Goal: Task Accomplishment & Management: Use online tool/utility

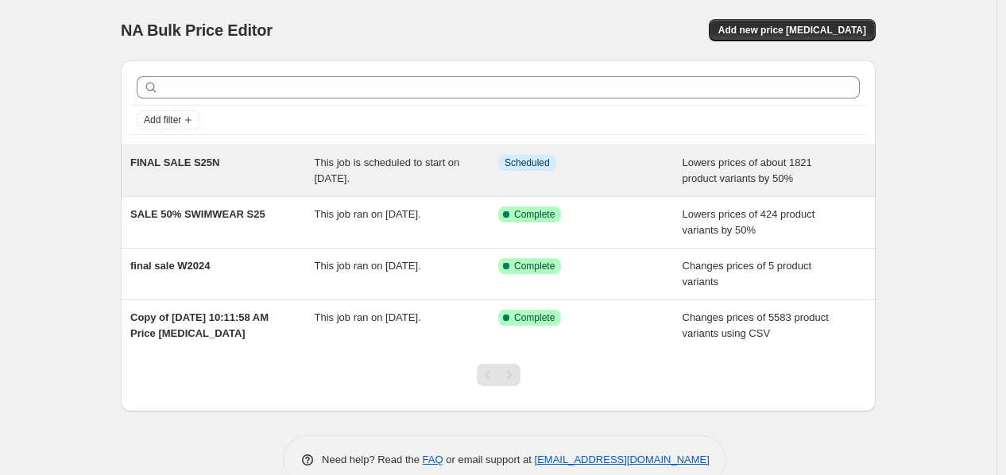
click at [196, 168] on span "FINAL SALE S25N" at bounding box center [174, 163] width 89 height 12
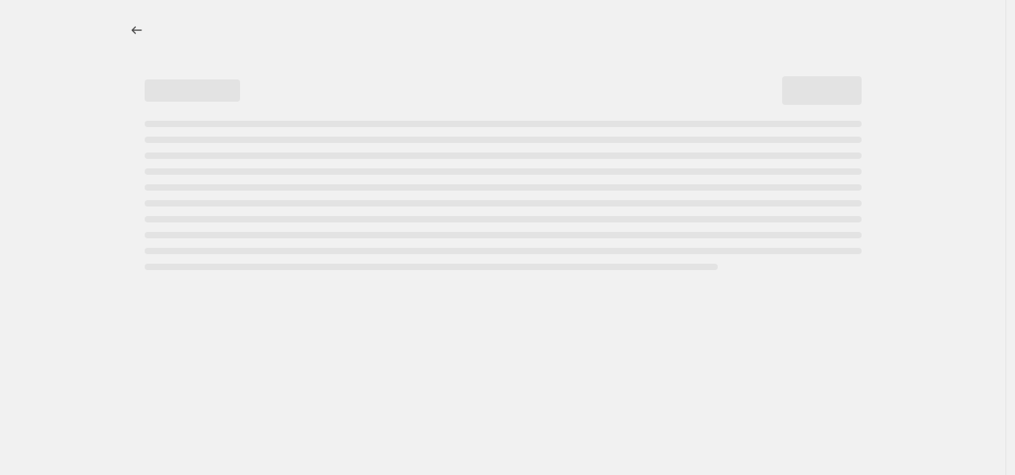
select select "percentage"
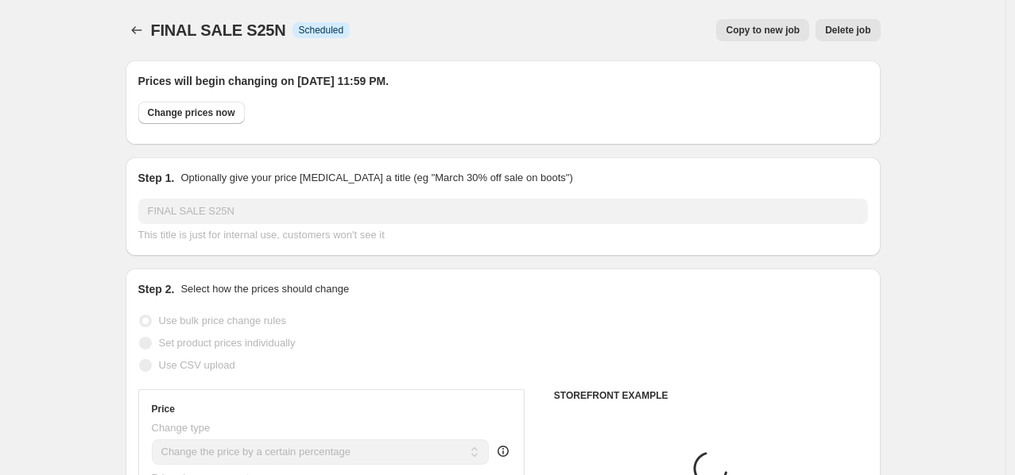
select select "collection"
select select "product"
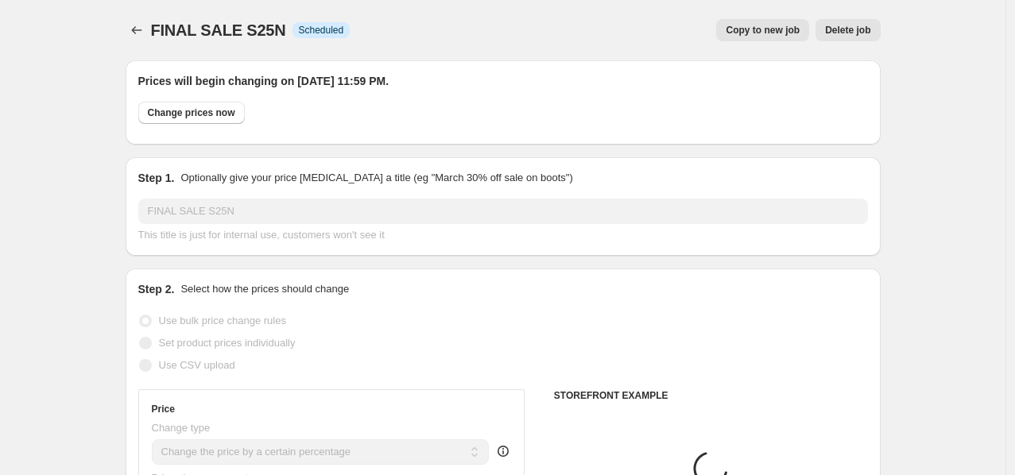
select select "product"
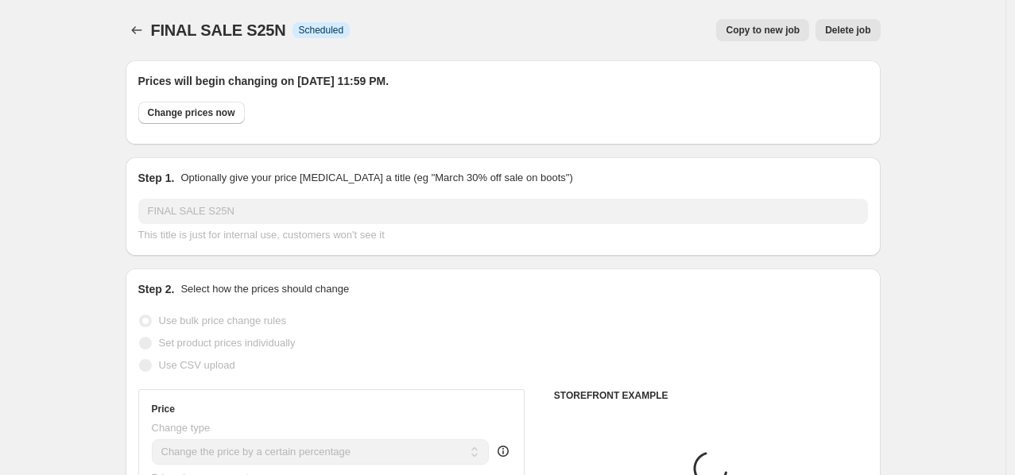
select select "product"
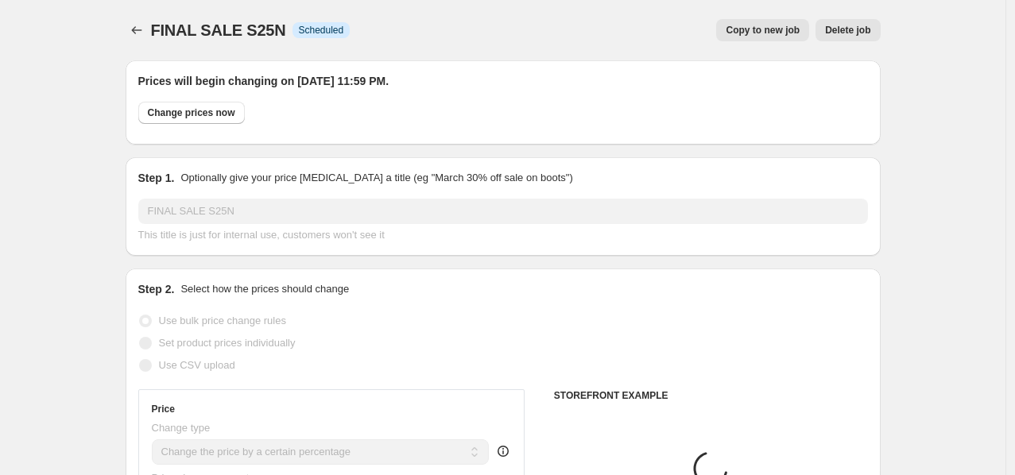
select select "product"
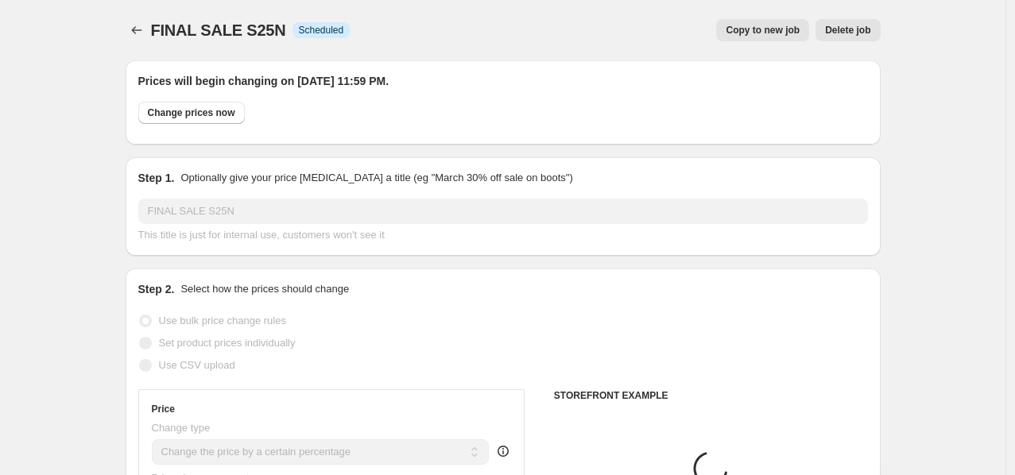
select select "product"
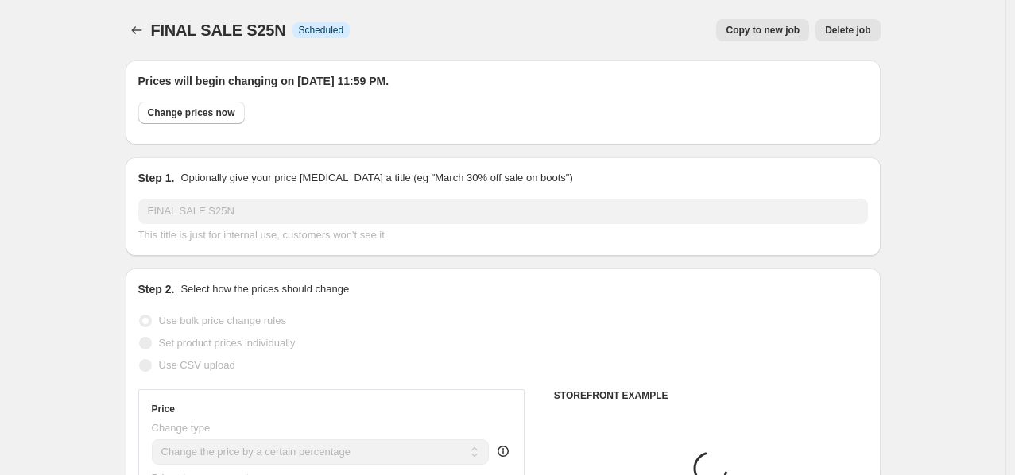
select select "product"
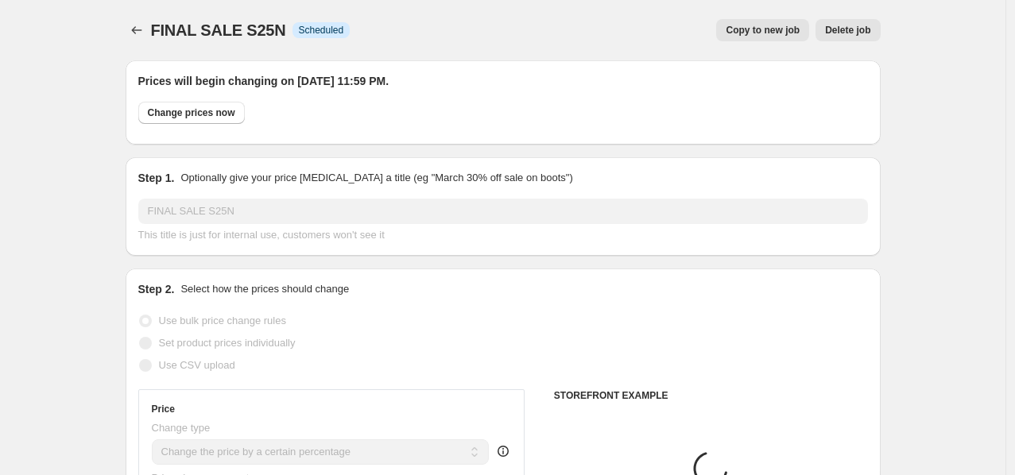
select select "product"
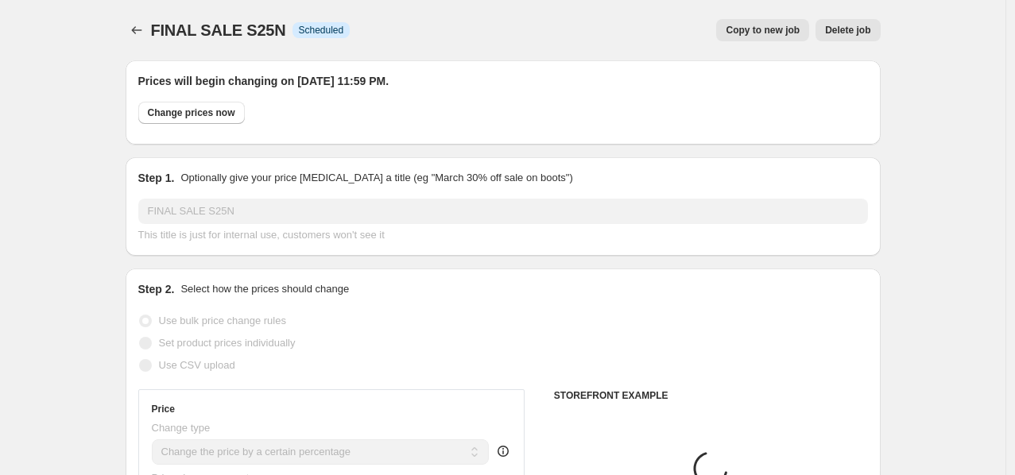
select select "product"
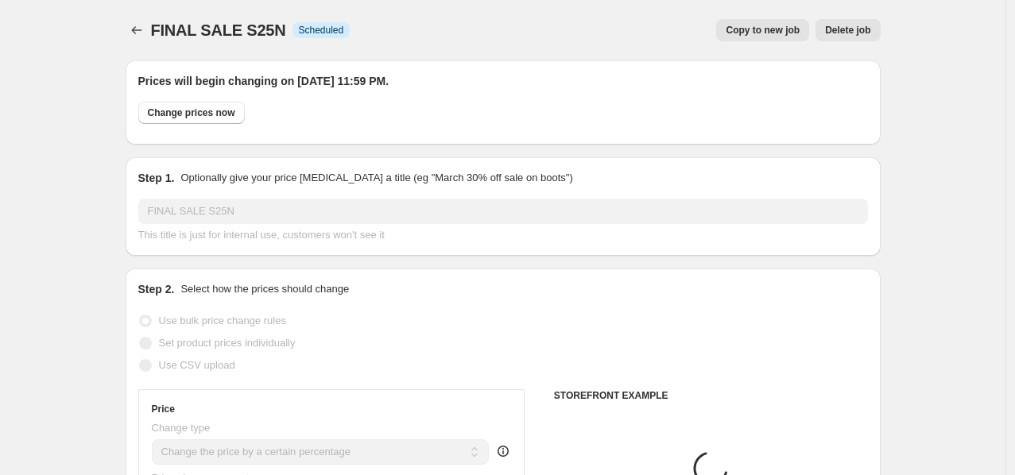
select select "product"
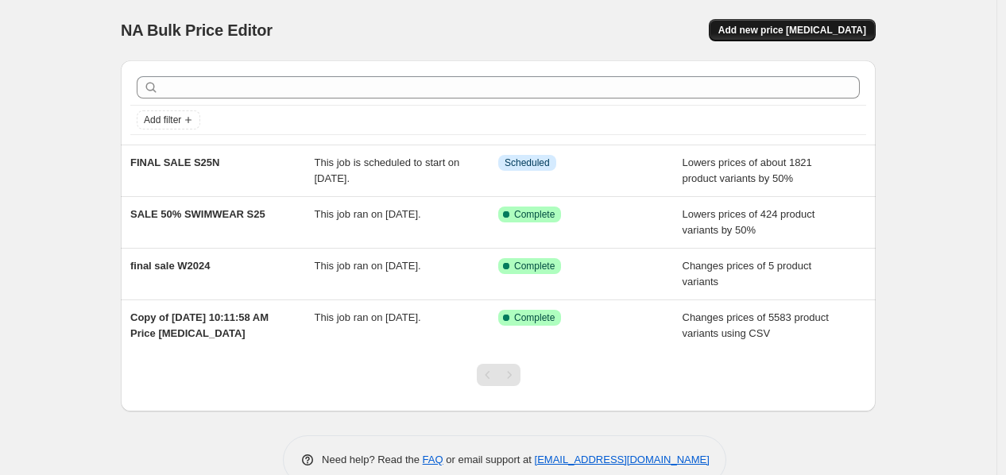
click at [857, 36] on span "Add new price [MEDICAL_DATA]" at bounding box center [792, 30] width 148 height 13
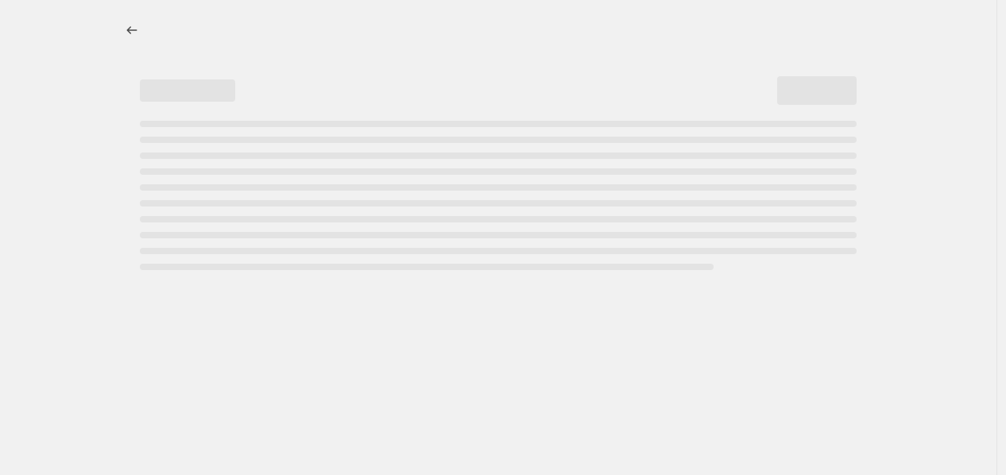
select select "percentage"
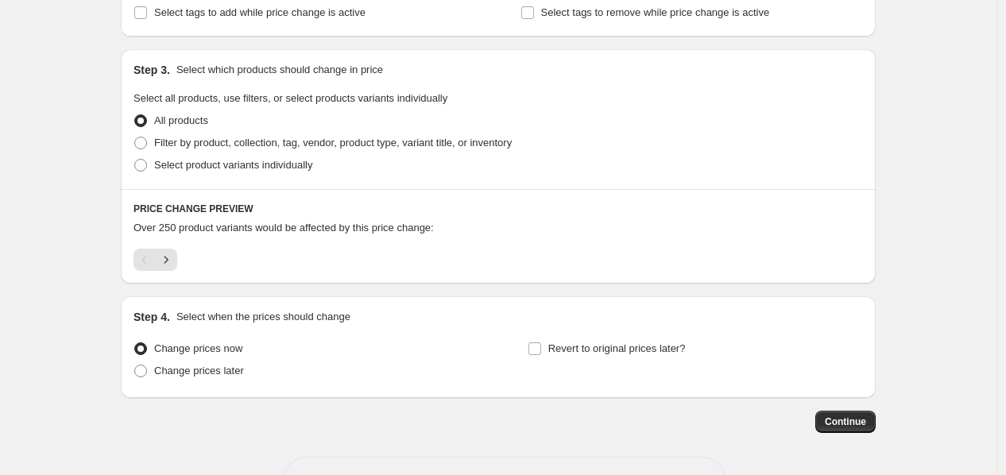
scroll to position [703, 0]
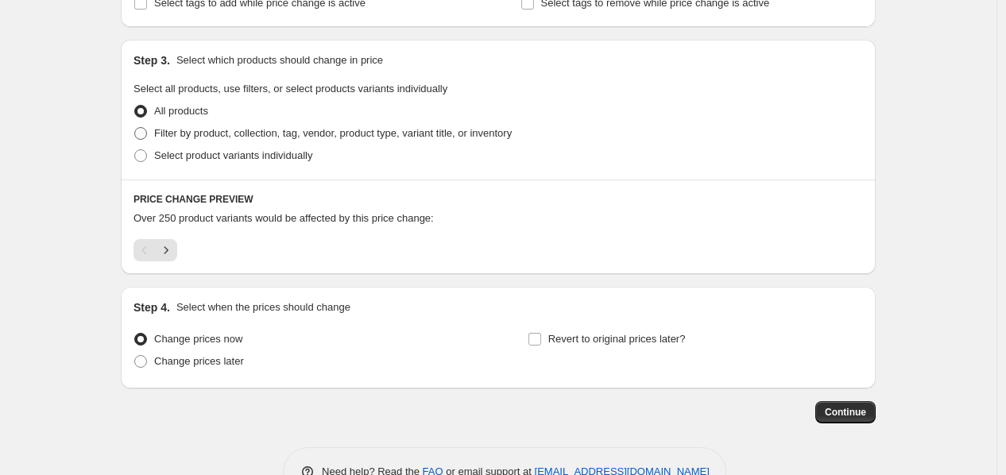
click at [209, 143] on label "Filter by product, collection, tag, vendor, product type, variant title, or inv…" at bounding box center [323, 133] width 378 height 22
click at [135, 128] on input "Filter by product, collection, tag, vendor, product type, variant title, or inv…" at bounding box center [134, 127] width 1 height 1
radio input "true"
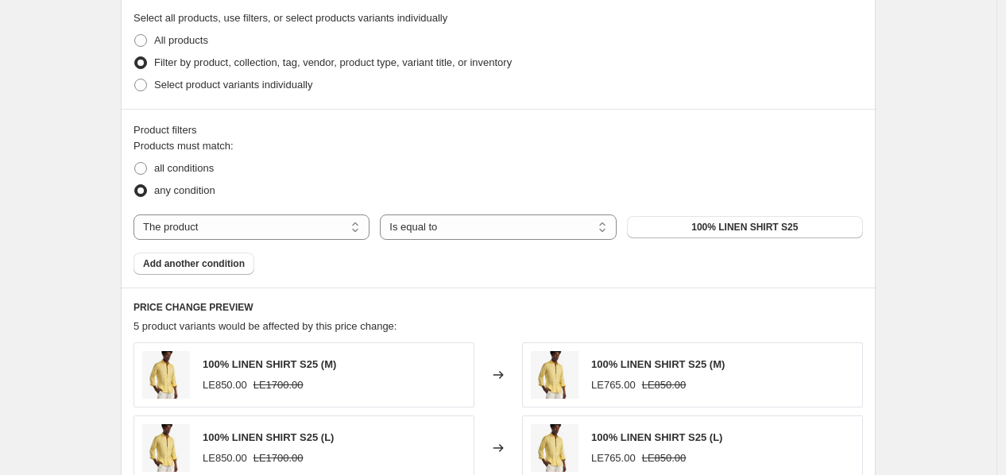
scroll to position [795, 0]
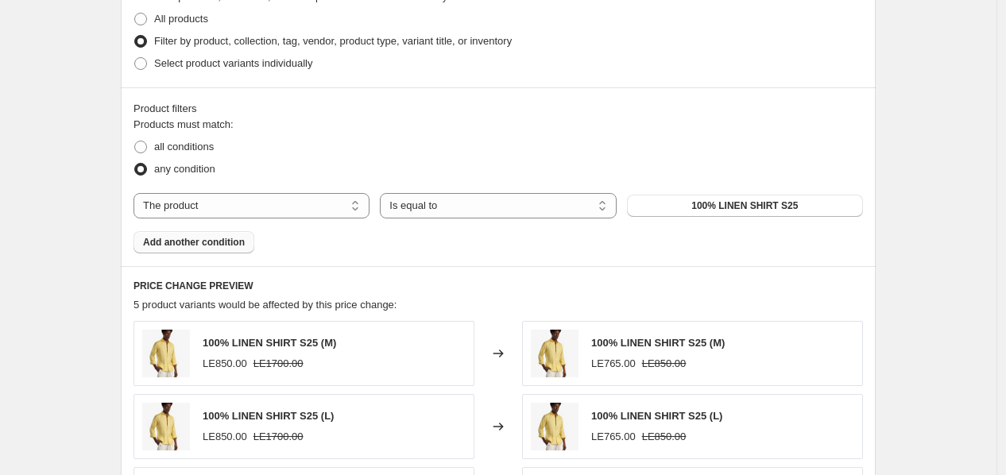
click at [209, 243] on span "Add another condition" at bounding box center [194, 242] width 102 height 13
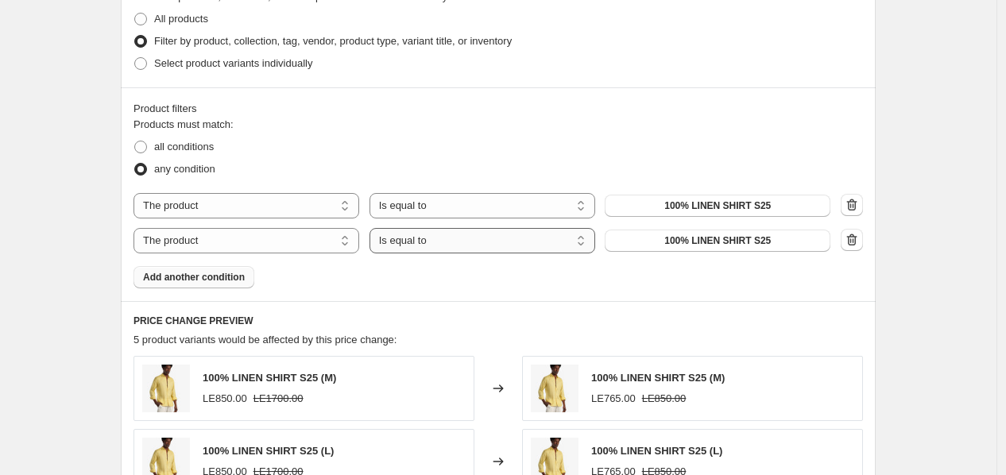
click at [459, 246] on select "Is equal to Is not equal to" at bounding box center [483, 240] width 226 height 25
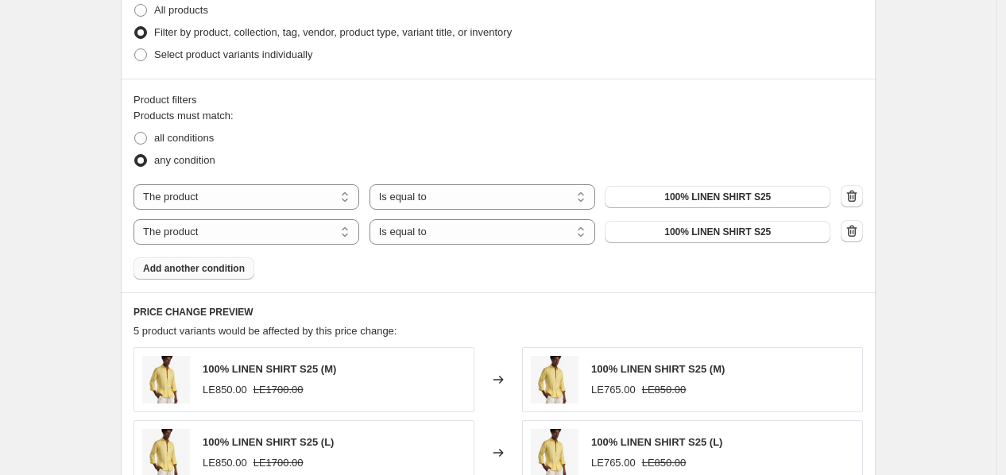
scroll to position [782, 0]
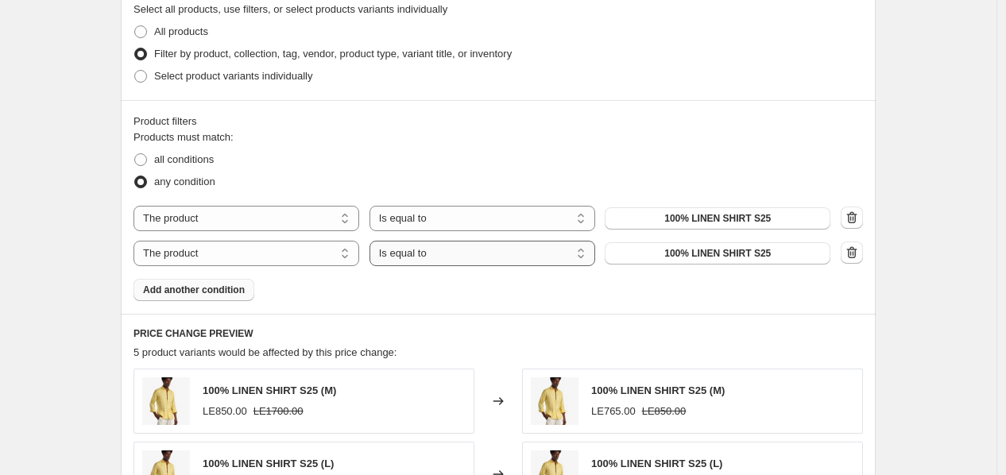
click at [483, 263] on select "Is equal to Is not equal to" at bounding box center [483, 253] width 226 height 25
select select "not_equal"
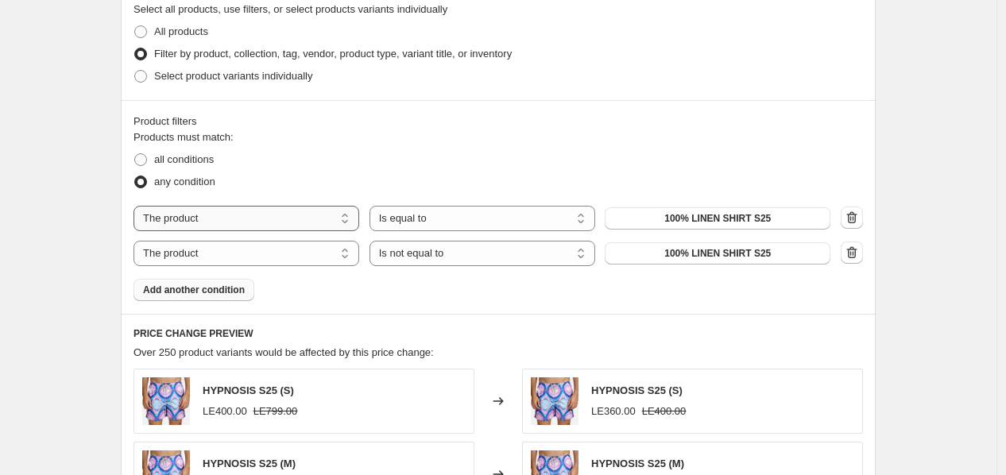
click at [207, 221] on select "The product The product's collection The product's tag The product's vendor The…" at bounding box center [247, 218] width 226 height 25
click at [947, 256] on div "Create new price [MEDICAL_DATA]. This page is ready Create new price [MEDICAL_D…" at bounding box center [498, 119] width 997 height 1802
click at [72, 114] on div "Create new price [MEDICAL_DATA]. This page is ready Create new price [MEDICAL_D…" at bounding box center [498, 119] width 997 height 1802
click at [234, 280] on button "Add another condition" at bounding box center [194, 290] width 121 height 22
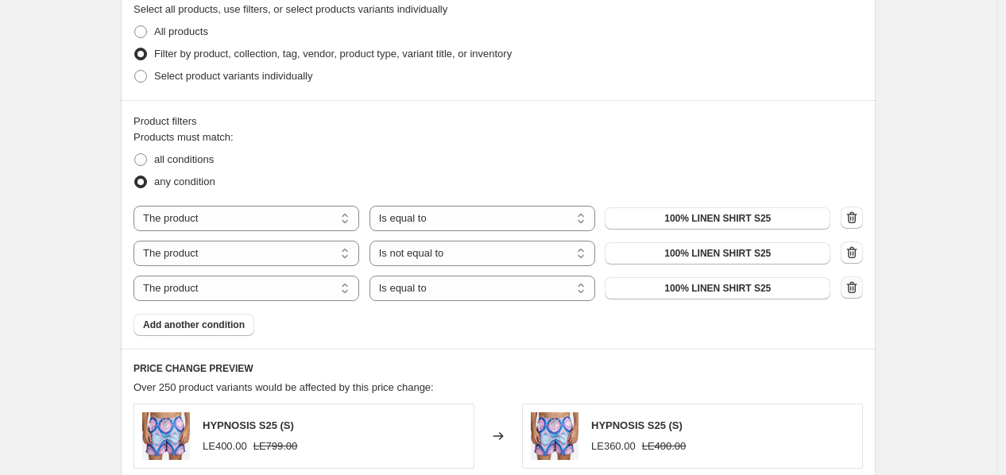
click at [846, 293] on button "button" at bounding box center [852, 288] width 22 height 22
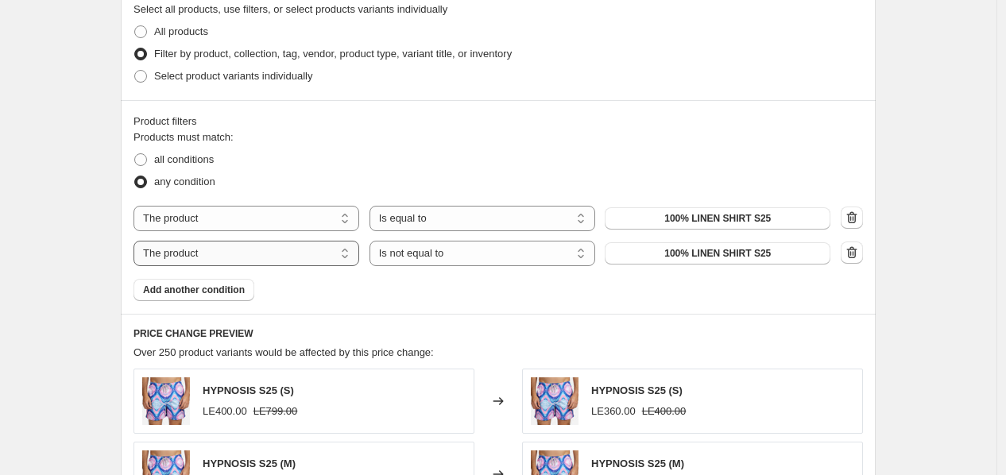
click at [282, 254] on select "The product The product's collection The product's tag The product's vendor The…" at bounding box center [247, 253] width 226 height 25
click at [255, 257] on select "The product The product's collection The product's tag The product's vendor The…" at bounding box center [247, 253] width 226 height 25
select select "collection"
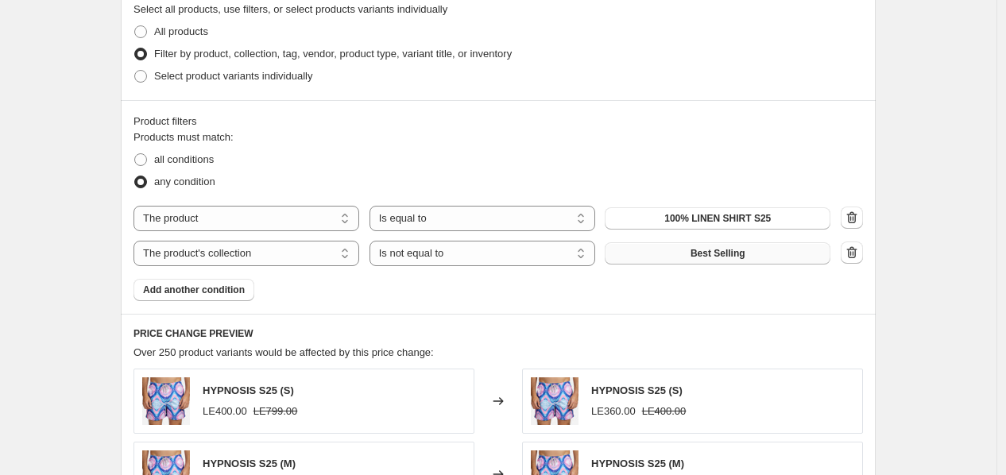
click at [742, 261] on button "Best Selling" at bounding box center [718, 253] width 226 height 22
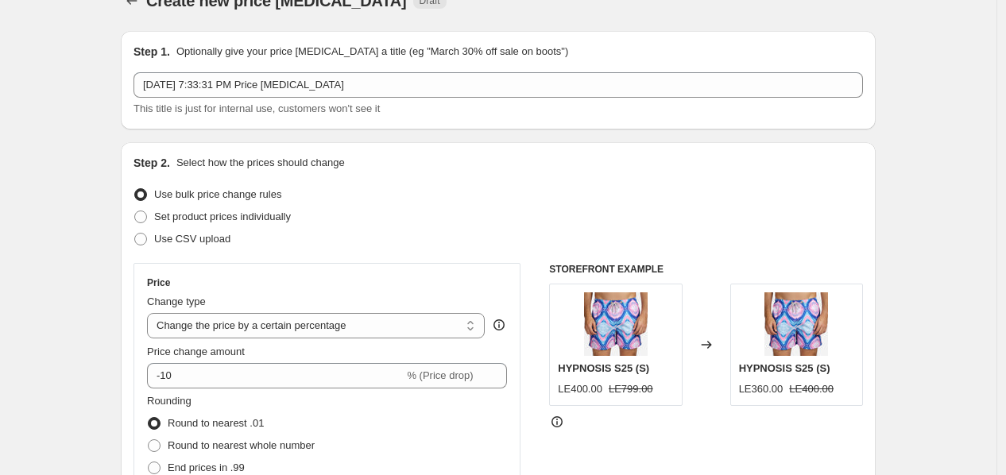
scroll to position [0, 0]
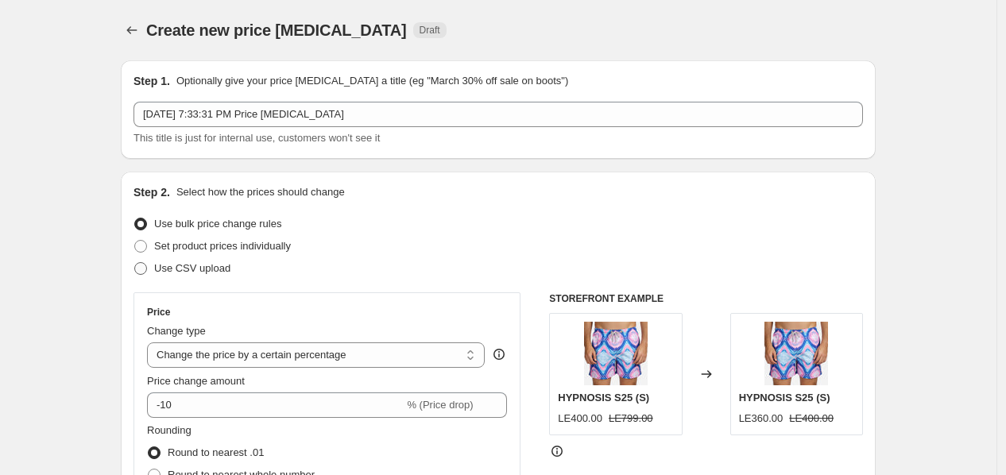
click at [172, 270] on span "Use CSV upload" at bounding box center [192, 268] width 76 height 12
click at [135, 263] on input "Use CSV upload" at bounding box center [134, 262] width 1 height 1
radio input "true"
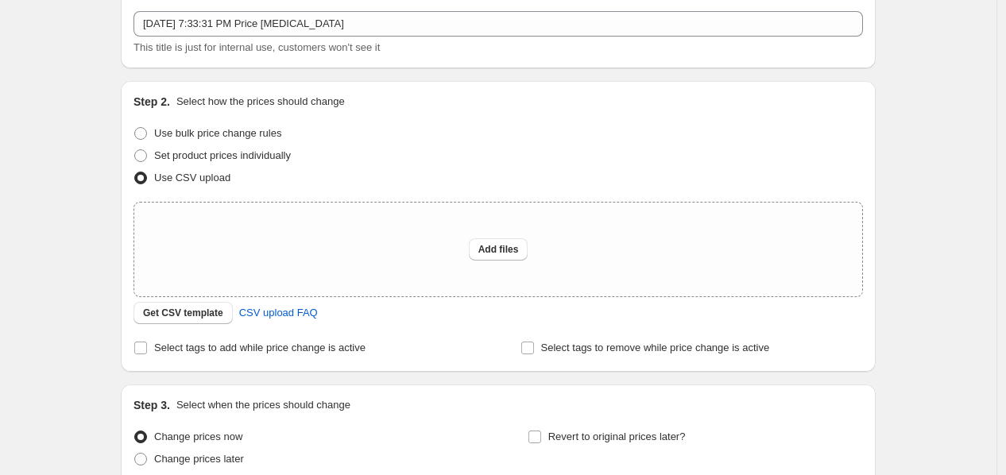
scroll to position [93, 0]
click at [154, 358] on div "Step 2. Select how the prices should change Use bulk price change rules Set pro…" at bounding box center [498, 224] width 755 height 291
click at [165, 338] on span "Select tags to add while price change is active" at bounding box center [259, 346] width 211 height 16
click at [147, 339] on input "Select tags to add while price change is active" at bounding box center [140, 345] width 13 height 13
checkbox input "true"
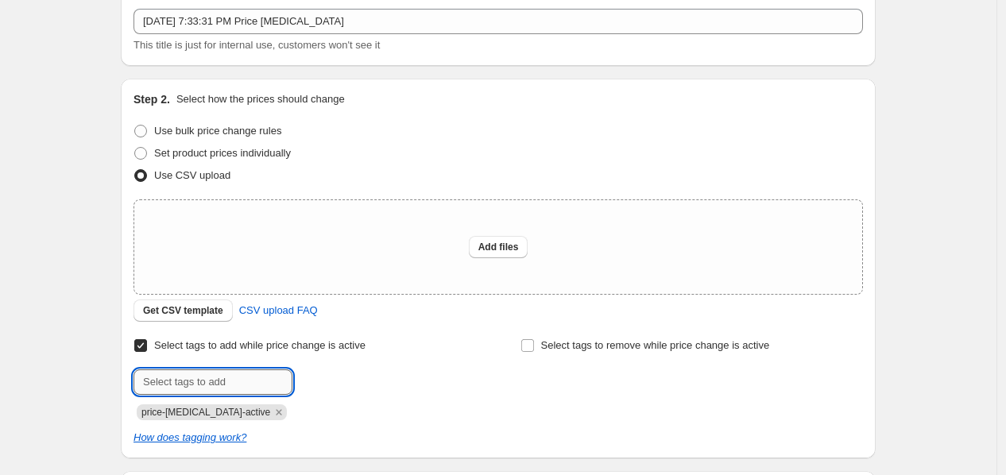
click at [188, 377] on input "text" at bounding box center [213, 382] width 159 height 25
type input "S25N"
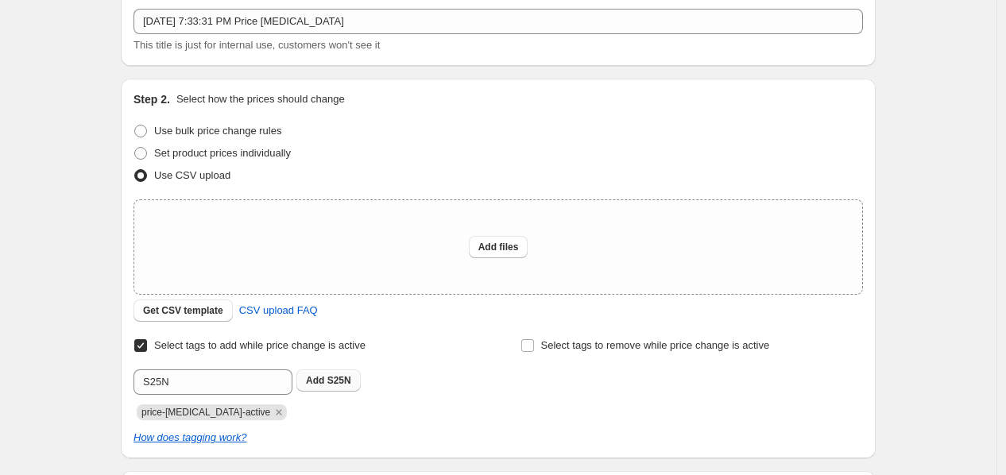
click at [319, 386] on button "Add S25N" at bounding box center [328, 381] width 64 height 22
click at [242, 396] on div "Submit price-[MEDICAL_DATA]-active S25N" at bounding box center [305, 395] width 343 height 51
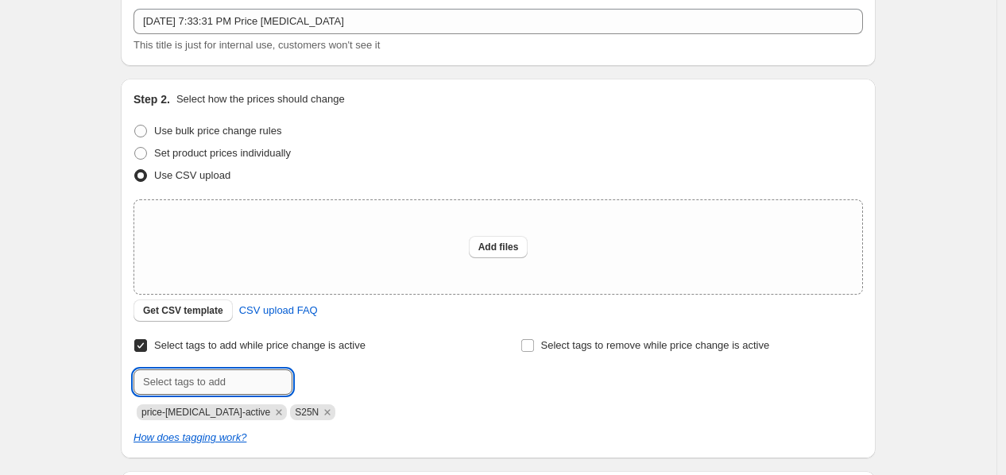
click at [245, 386] on input "text" at bounding box center [213, 382] width 159 height 25
click at [622, 339] on span "Select tags to remove while price change is active" at bounding box center [655, 345] width 229 height 12
click at [534, 339] on input "Select tags to remove while price change is active" at bounding box center [527, 345] width 13 height 13
checkbox input "true"
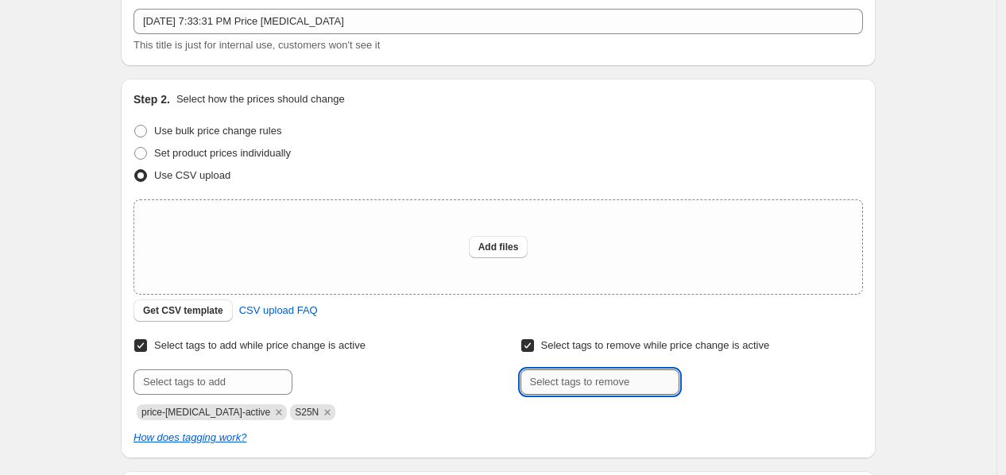
click at [576, 388] on input "text" at bounding box center [600, 382] width 159 height 25
type input "OUT OF SALE"
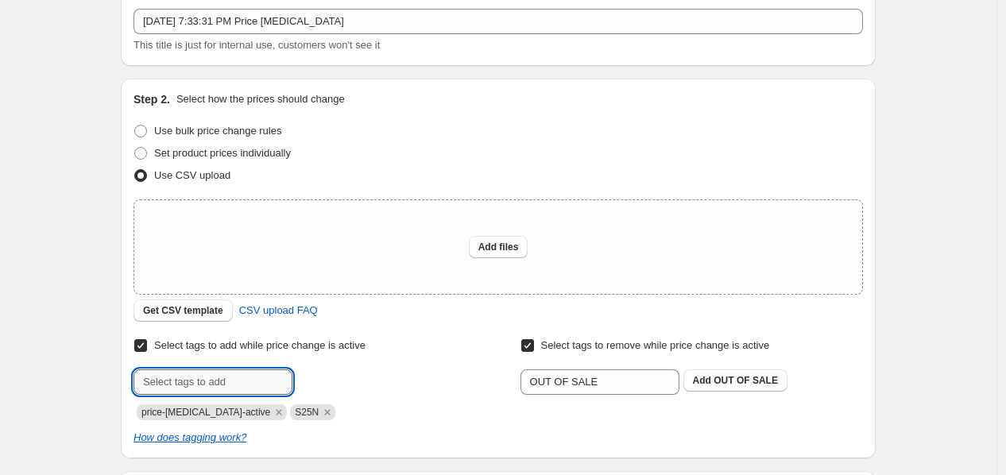
click at [224, 381] on input "text" at bounding box center [213, 382] width 159 height 25
type input "S"
type input "W"
click at [320, 406] on icon "Remove S25N" at bounding box center [327, 412] width 14 height 14
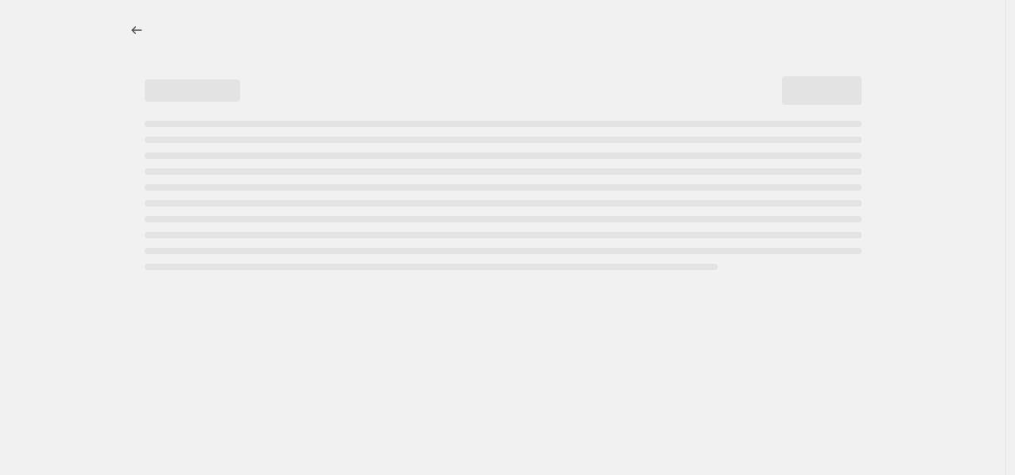
select select "percentage"
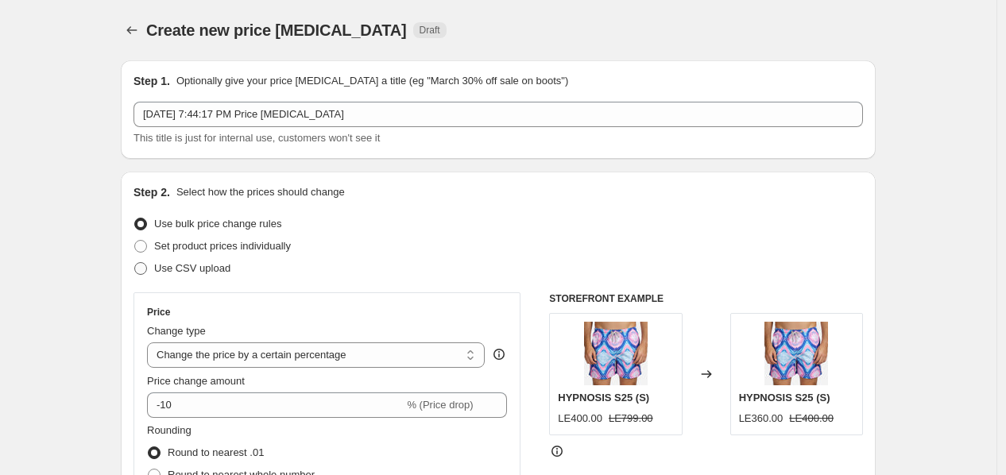
click at [173, 273] on span "Use CSV upload" at bounding box center [192, 268] width 76 height 12
click at [135, 263] on input "Use CSV upload" at bounding box center [134, 262] width 1 height 1
radio input "true"
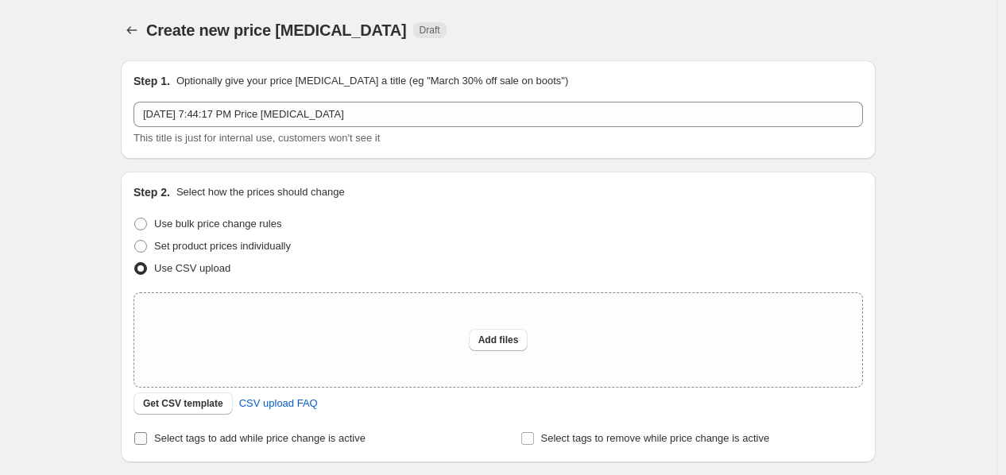
click at [183, 438] on span "Select tags to add while price change is active" at bounding box center [259, 438] width 211 height 12
click at [147, 438] on input "Select tags to add while price change is active" at bounding box center [140, 438] width 13 height 13
checkbox input "true"
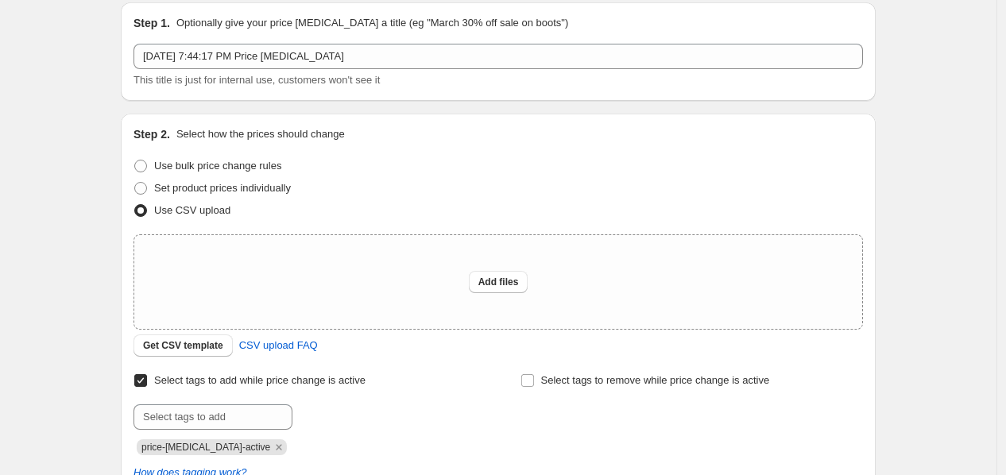
scroll to position [95, 0]
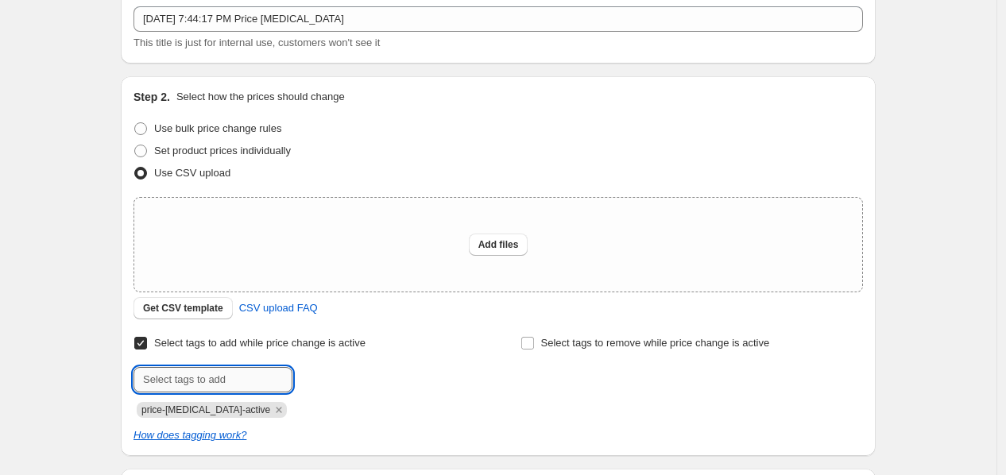
click at [184, 382] on input "text" at bounding box center [213, 379] width 159 height 25
type input "S25"
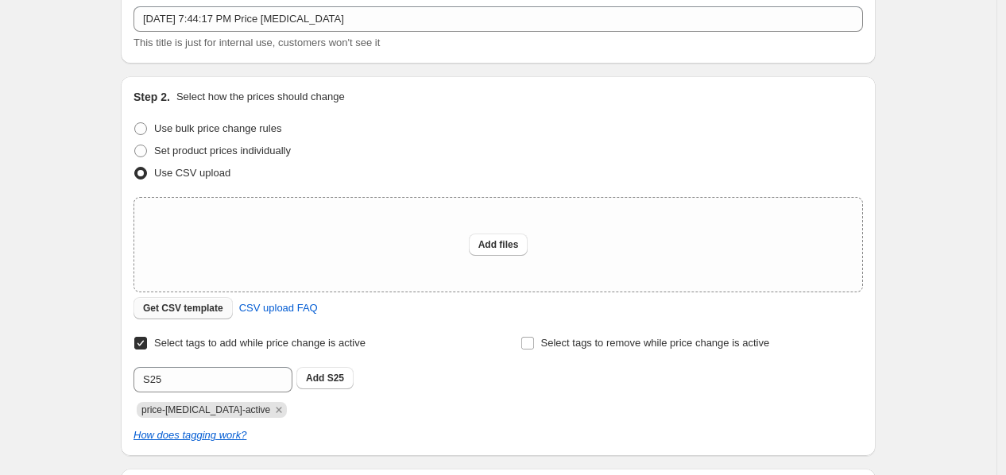
click at [203, 299] on button "Get CSV template" at bounding box center [183, 308] width 99 height 22
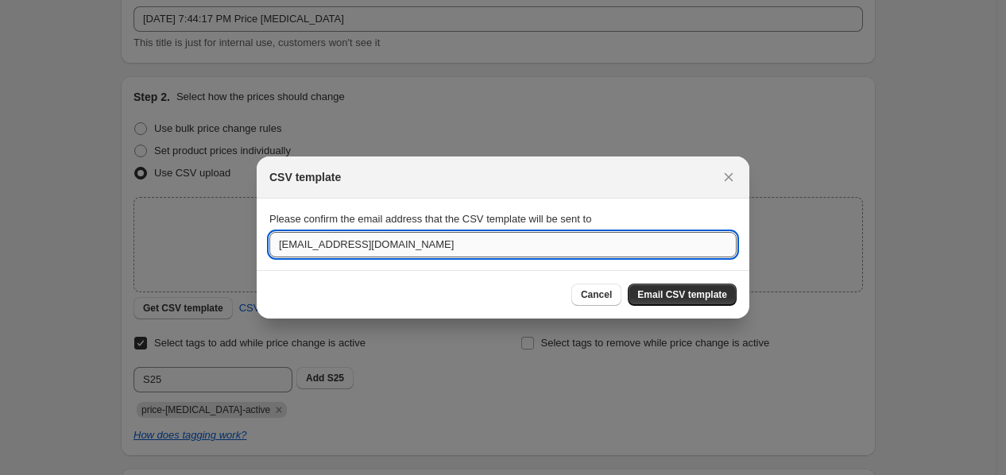
click at [350, 250] on input "info@voycollectionseg.com" at bounding box center [502, 244] width 467 height 25
type input "A"
type input "abdallahmohamedwork@gmail.com"
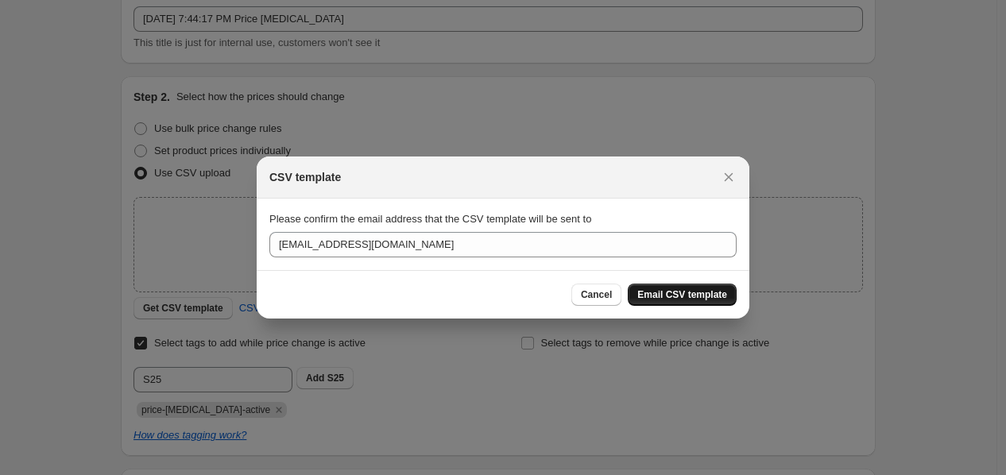
click at [679, 303] on button "Email CSV template" at bounding box center [682, 295] width 109 height 22
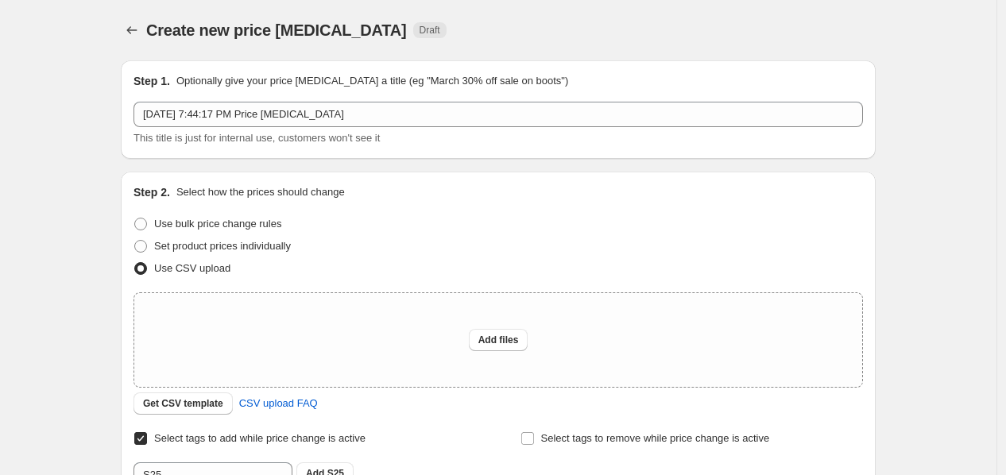
drag, startPoint x: 81, startPoint y: 66, endPoint x: 59, endPoint y: 76, distance: 24.5
click at [81, 66] on div "Create new price change job. This page is ready Create new price change job Dra…" at bounding box center [498, 399] width 997 height 798
